Goal: Find specific page/section: Find specific page/section

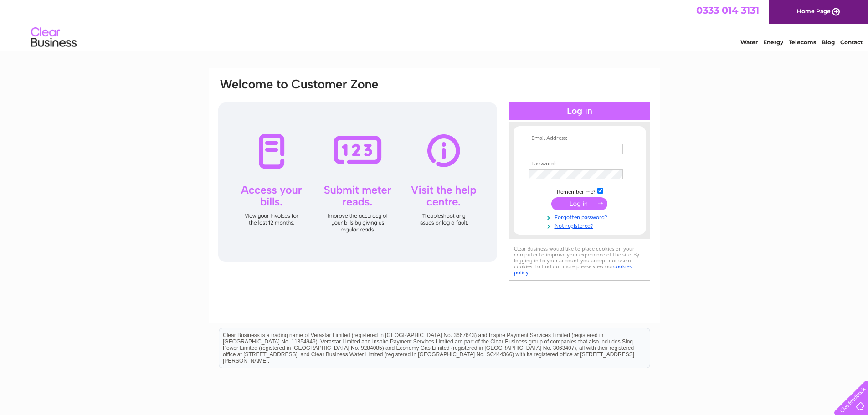
click at [536, 147] on input "text" at bounding box center [576, 149] width 94 height 10
type input "dtowler@pssuk.co.uk"
click at [551, 197] on input "submit" at bounding box center [579, 203] width 56 height 13
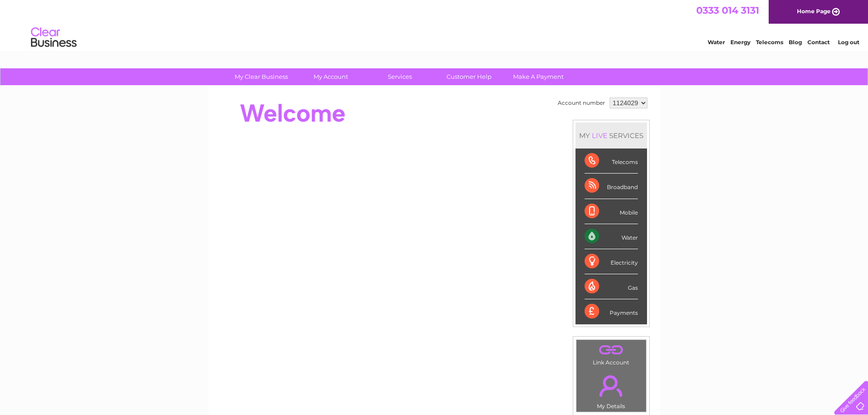
click at [821, 41] on link "Contact" at bounding box center [818, 42] width 22 height 7
click at [630, 241] on div "Water" at bounding box center [610, 236] width 53 height 25
click at [630, 238] on div "Water" at bounding box center [610, 236] width 53 height 25
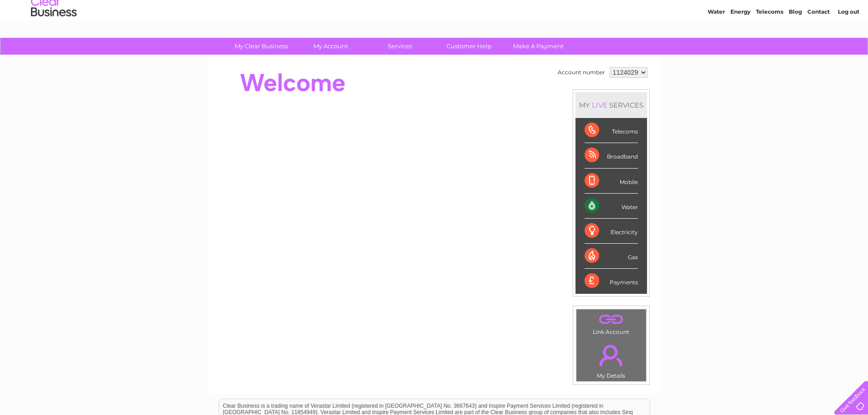
scroll to position [46, 0]
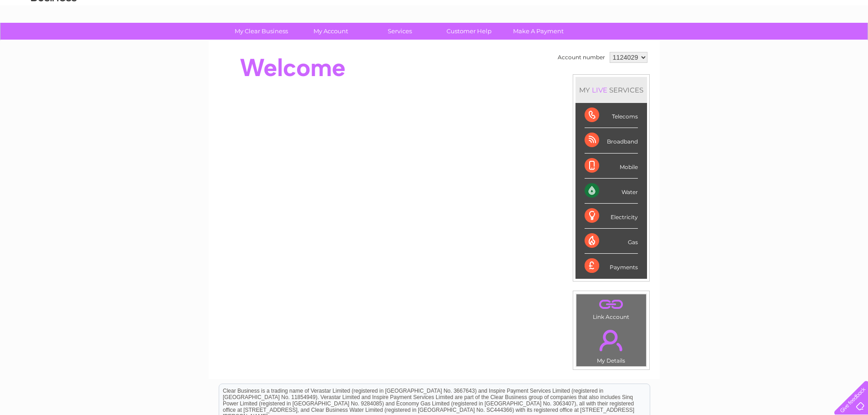
click at [624, 192] on div "Water" at bounding box center [610, 191] width 53 height 25
click at [588, 194] on div "Water" at bounding box center [610, 191] width 53 height 25
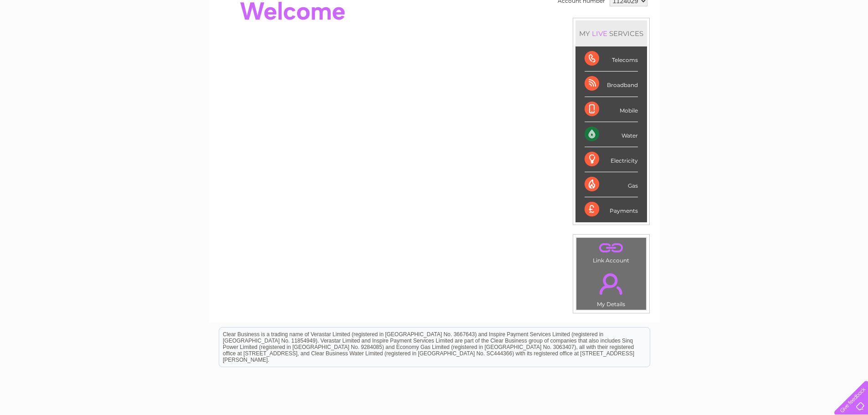
scroll to position [0, 0]
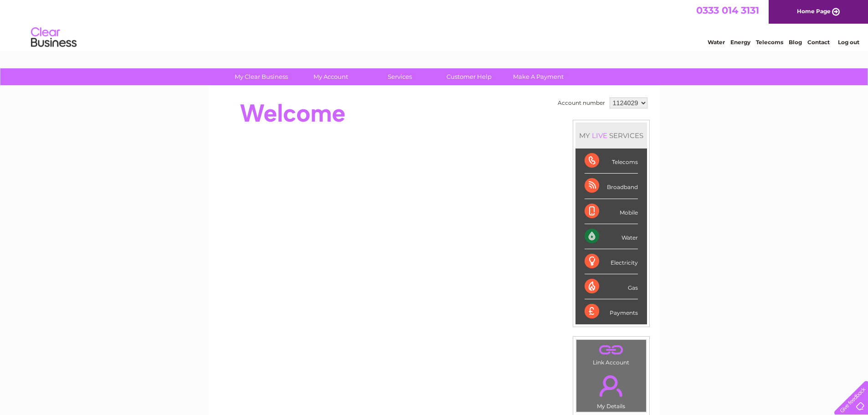
click at [615, 136] on div "MY LIVE SERVICES" at bounding box center [611, 136] width 72 height 26
click at [619, 311] on div "Payments" at bounding box center [610, 311] width 53 height 25
click at [591, 312] on div "Payments" at bounding box center [610, 311] width 53 height 25
